Goal: Navigation & Orientation: Find specific page/section

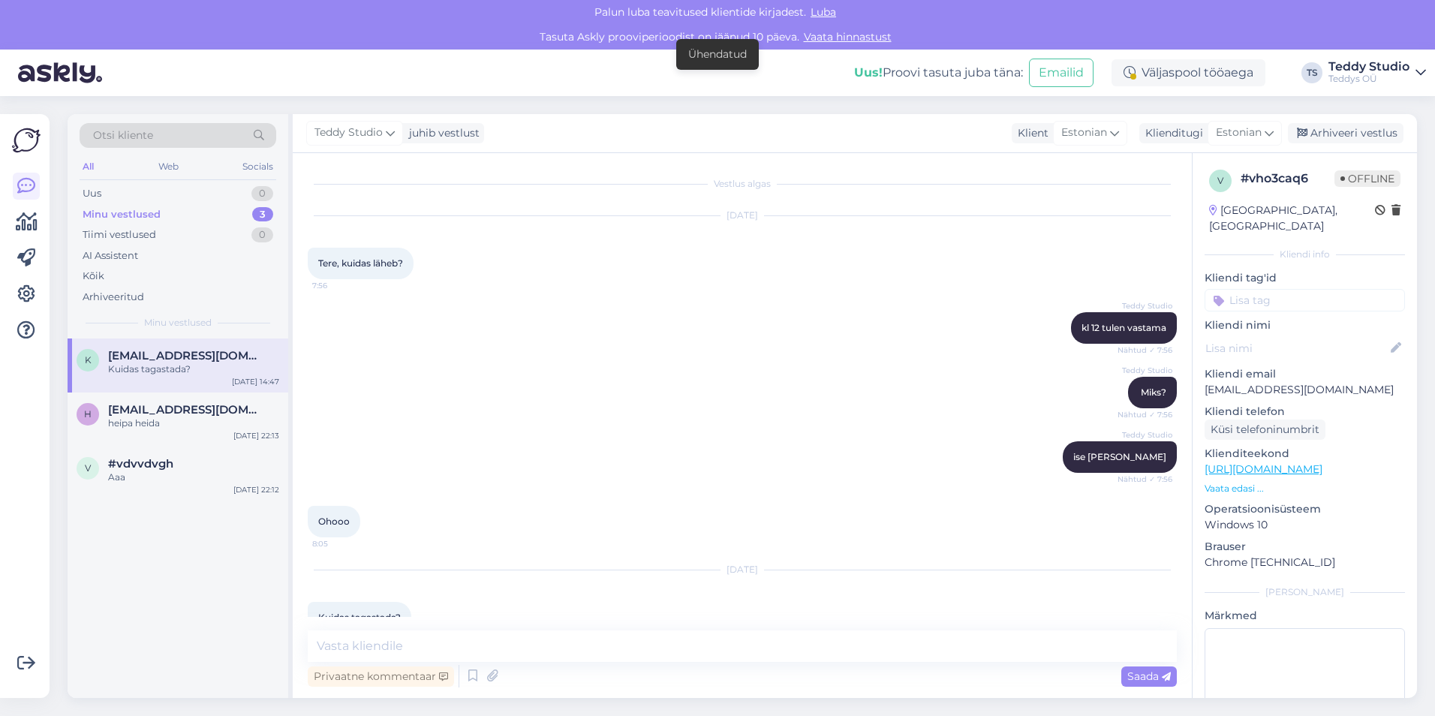
scroll to position [33, 0]
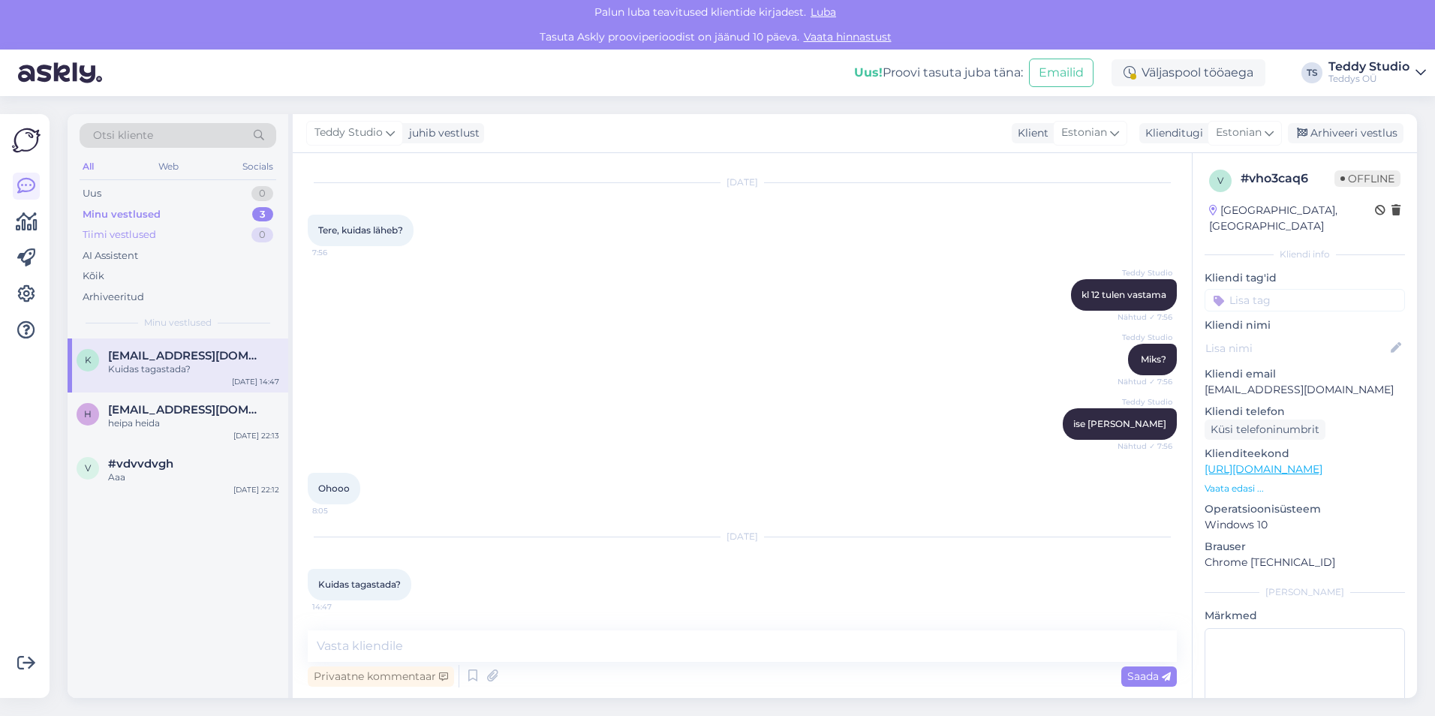
click at [160, 239] on div "Tiimi vestlused 0" at bounding box center [178, 234] width 197 height 21
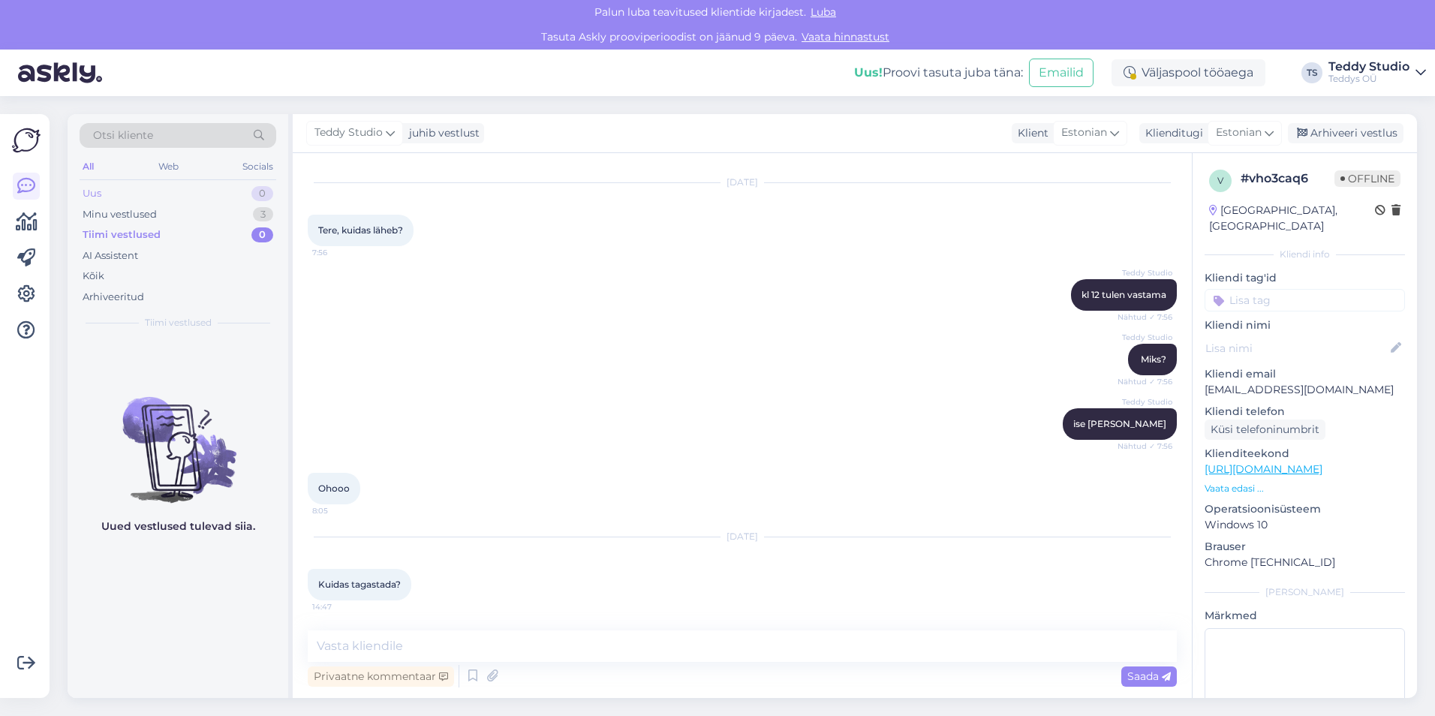
click at [130, 194] on div "Uus 0" at bounding box center [178, 193] width 197 height 21
click at [138, 215] on div "Minu vestlused" at bounding box center [120, 214] width 74 height 15
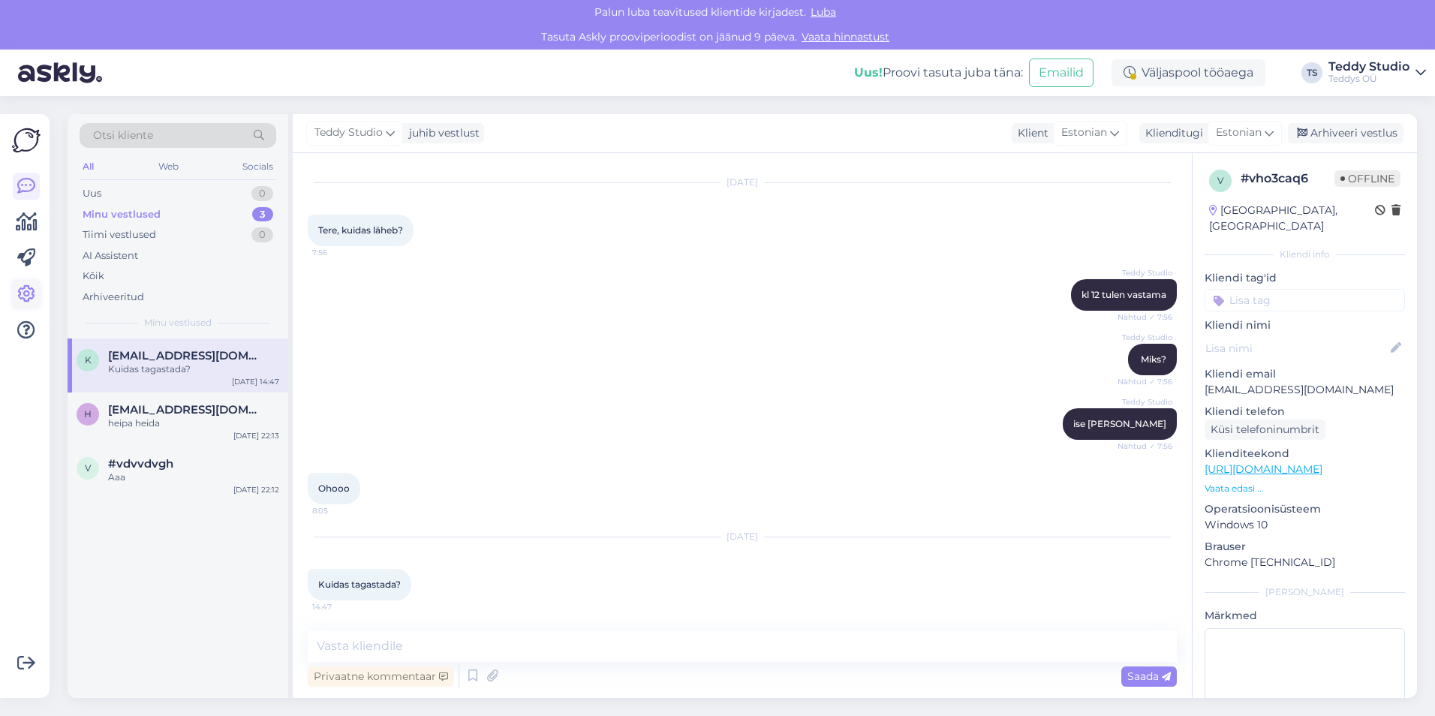
click at [34, 296] on icon at bounding box center [26, 294] width 18 height 18
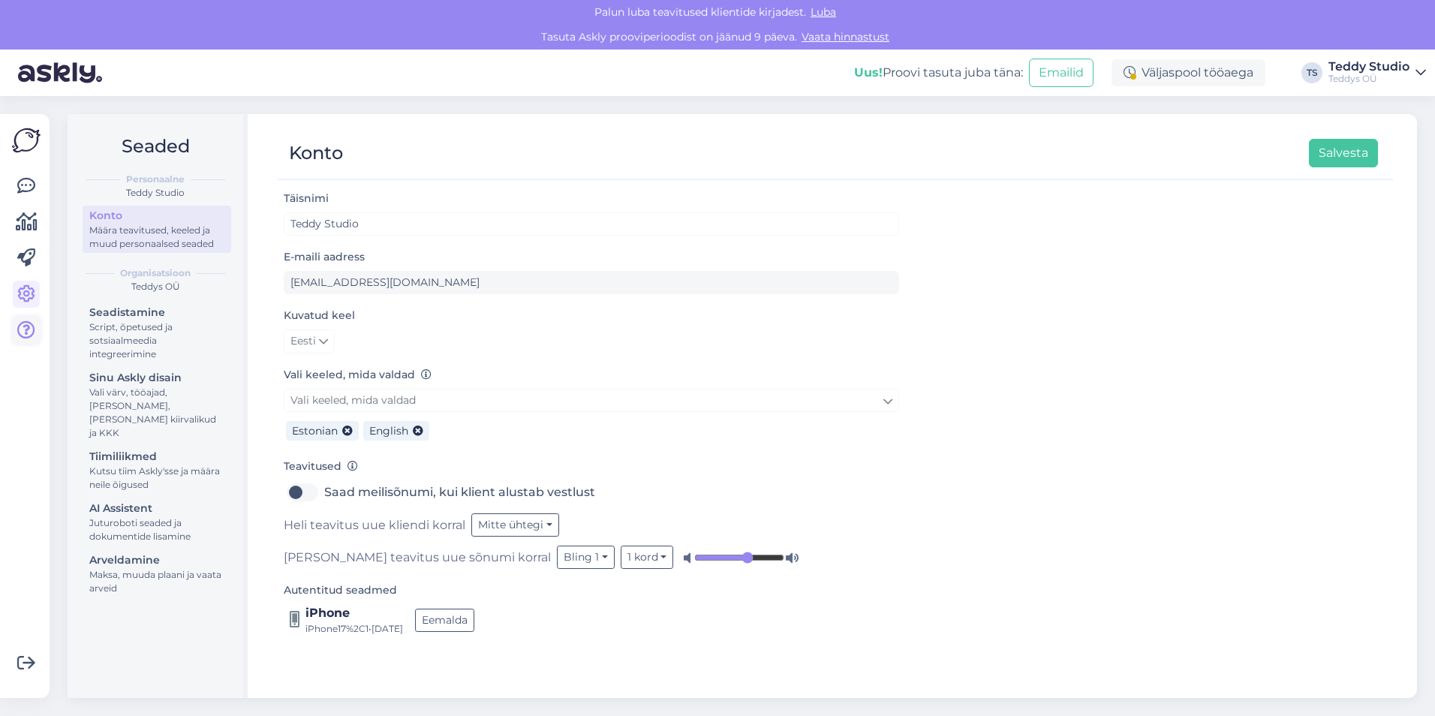
click at [34, 328] on icon at bounding box center [26, 330] width 18 height 18
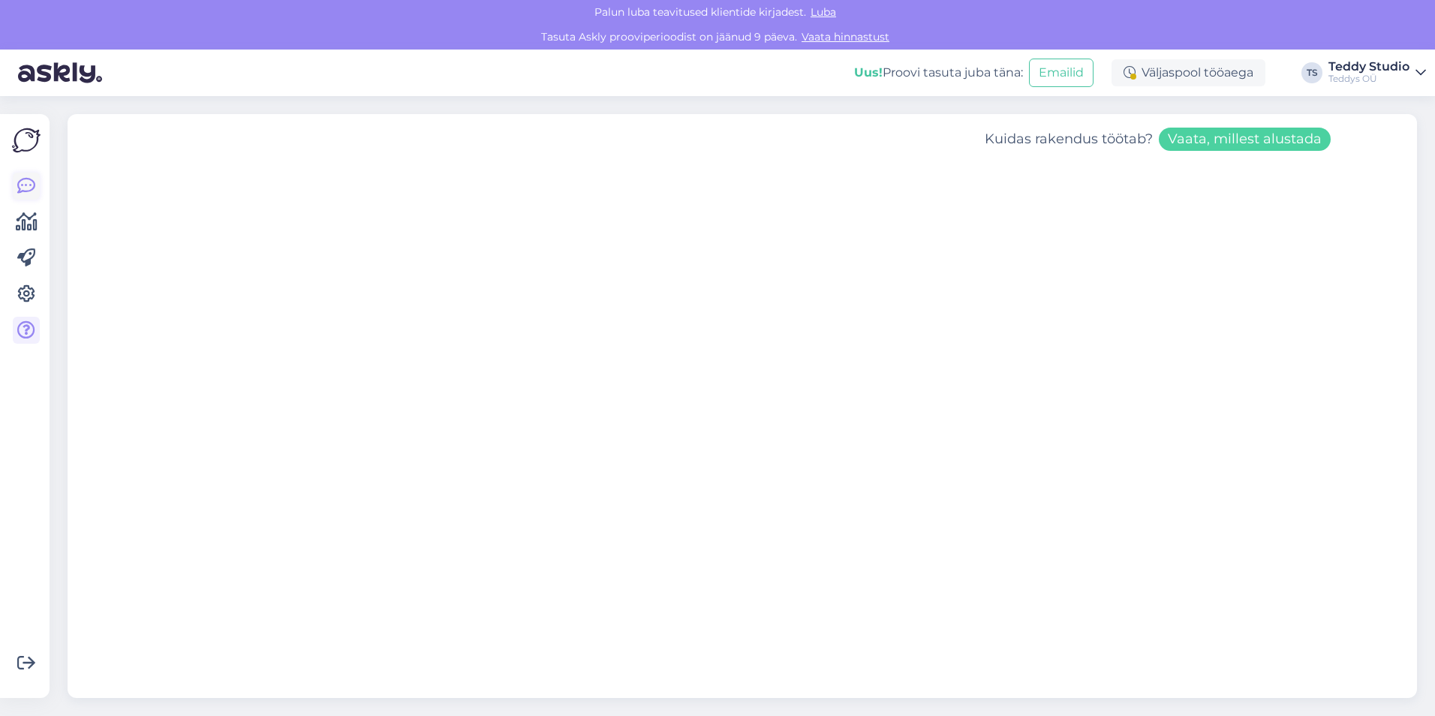
click at [25, 185] on icon at bounding box center [26, 186] width 18 height 18
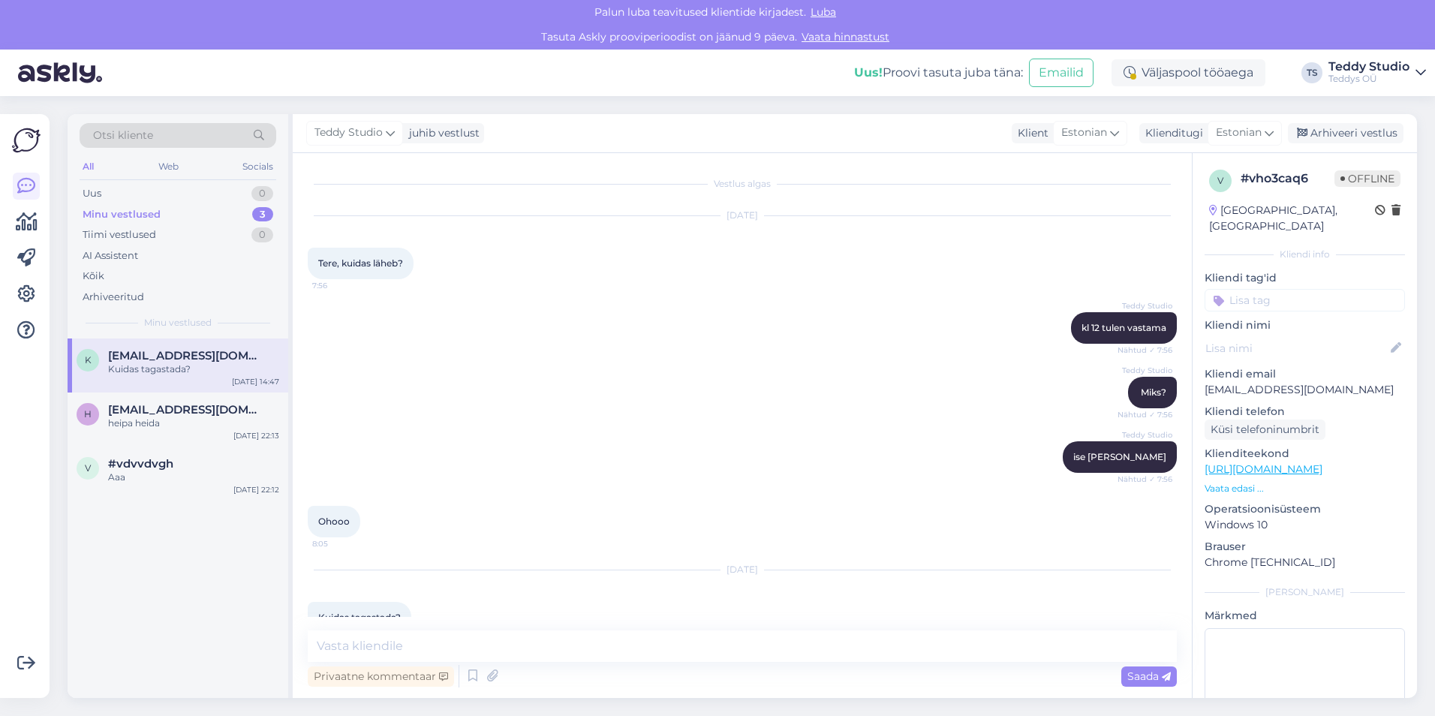
scroll to position [33, 0]
